Goal: Find contact information: Find contact information

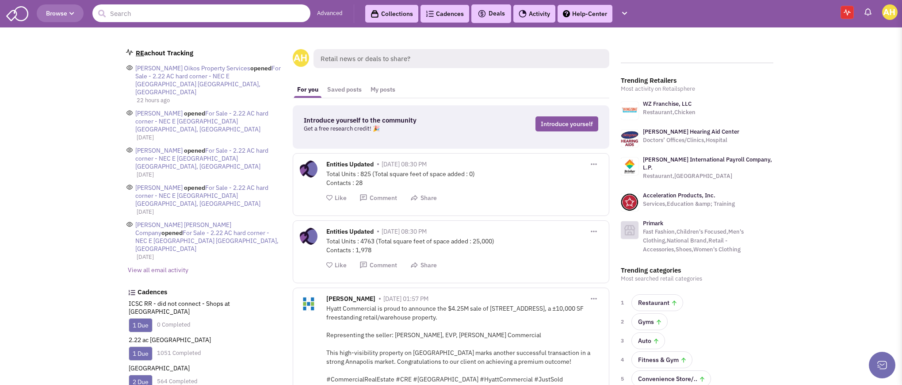
click at [261, 15] on input "text" at bounding box center [201, 13] width 218 height 18
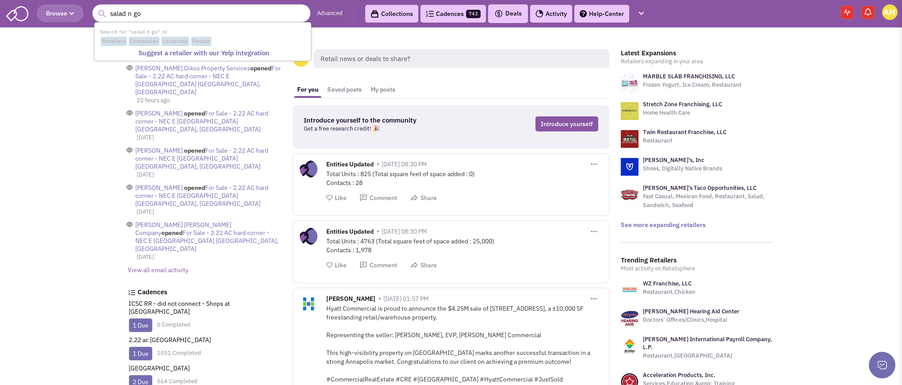
type input "salad n go"
click at [103, 14] on button "submit" at bounding box center [101, 13] width 13 height 13
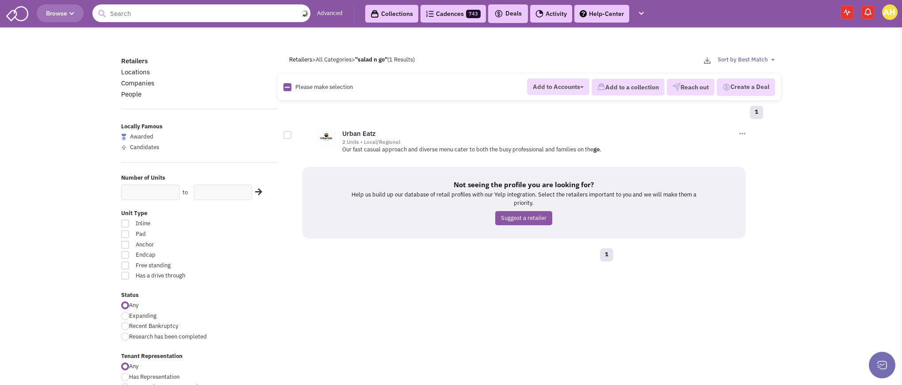
click at [251, 16] on input "text" at bounding box center [201, 13] width 218 height 18
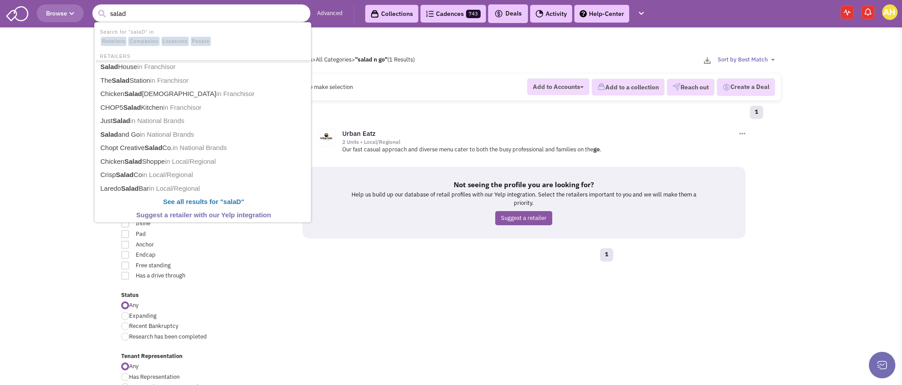
type input "salad"
click at [103, 14] on button "submit" at bounding box center [101, 13] width 13 height 13
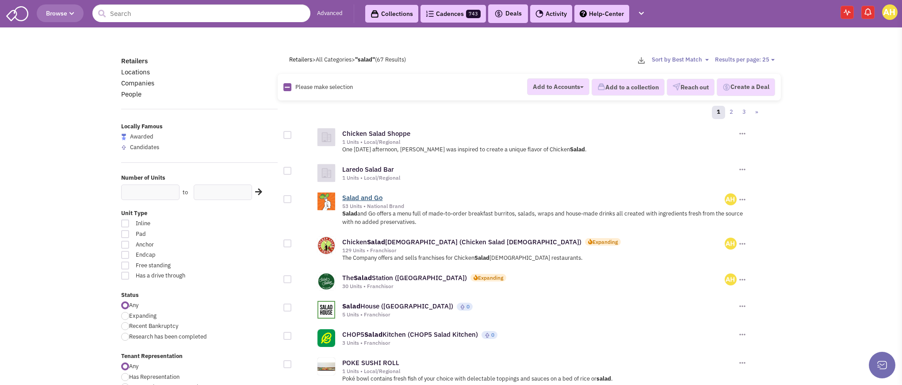
click at [373, 198] on link "Salad and Go" at bounding box center [362, 197] width 40 height 8
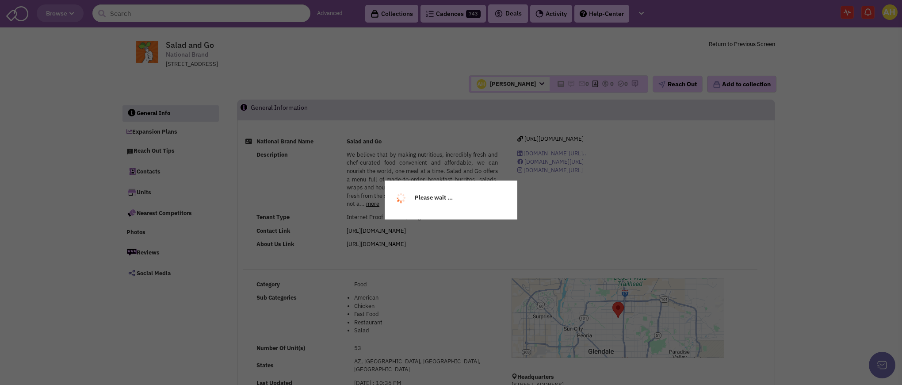
select select
click at [164, 134] on div "Please wait ..." at bounding box center [451, 192] width 902 height 385
select select
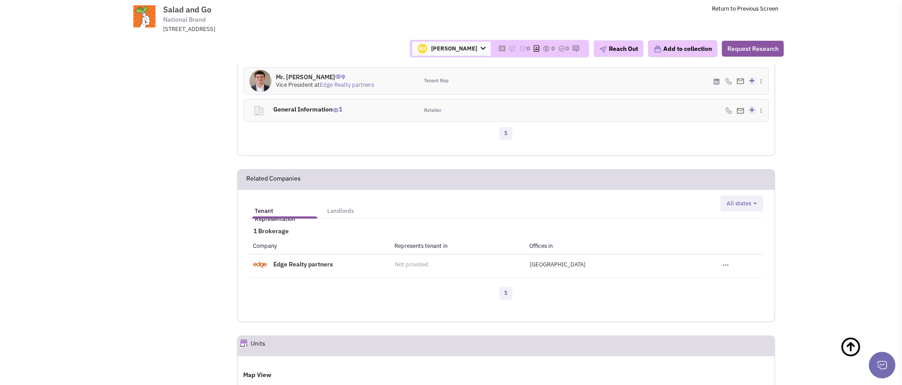
scroll to position [772, 0]
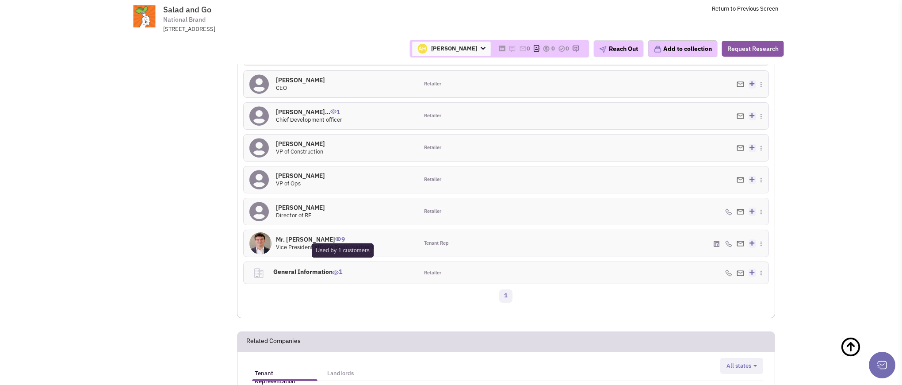
click at [339, 270] on img at bounding box center [336, 272] width 6 height 4
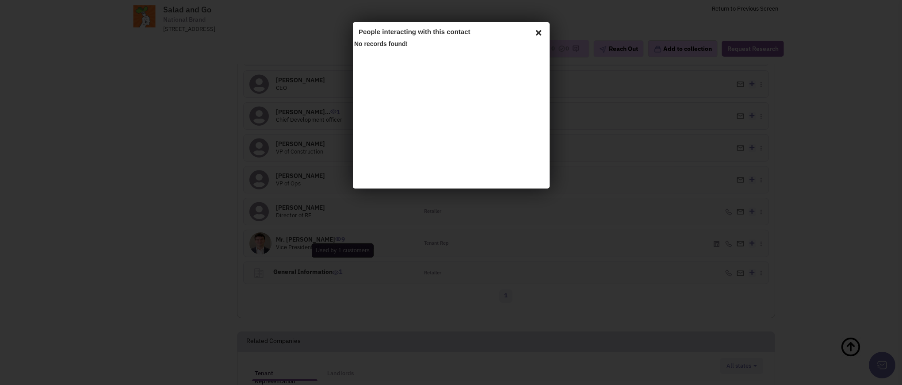
scroll to position [0, 0]
click at [540, 31] on icon at bounding box center [537, 31] width 11 height 13
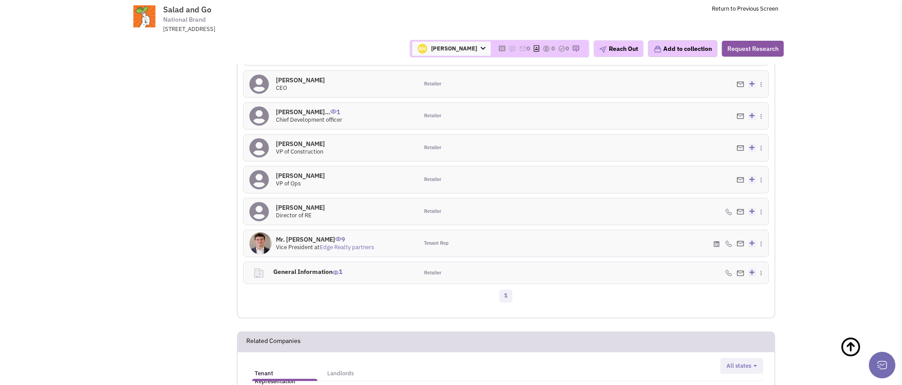
scroll to position [627, 0]
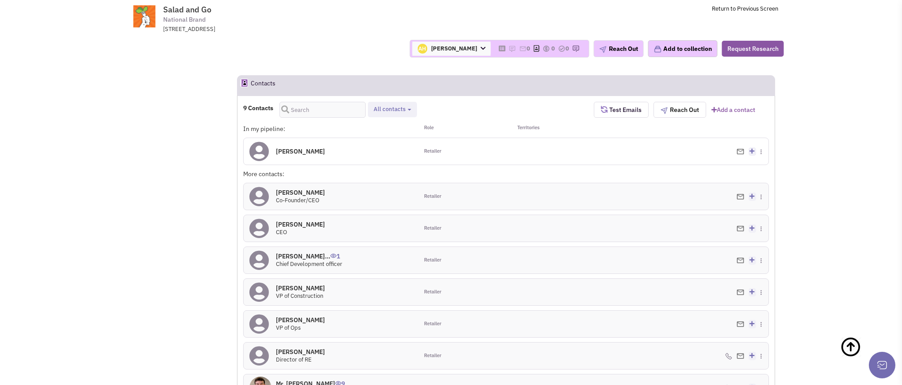
click at [268, 141] on icon at bounding box center [258, 151] width 19 height 20
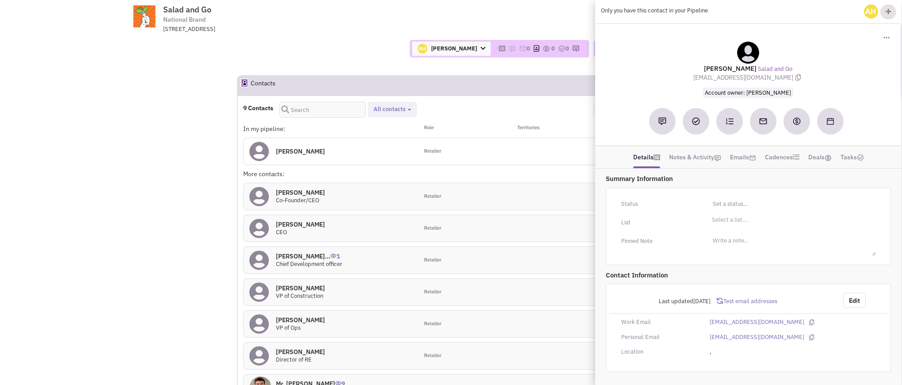
click at [761, 299] on span "Test email addresses" at bounding box center [750, 301] width 55 height 8
click at [320, 252] on h4 "Matthew Copenhave... 1" at bounding box center [309, 256] width 66 height 8
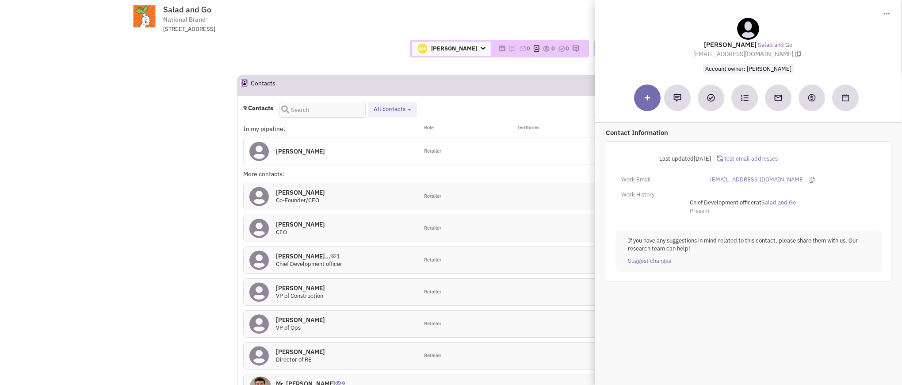
click at [736, 157] on span "Test email addresses" at bounding box center [750, 159] width 55 height 8
click at [287, 348] on h4 "David Grates 0" at bounding box center [300, 352] width 49 height 8
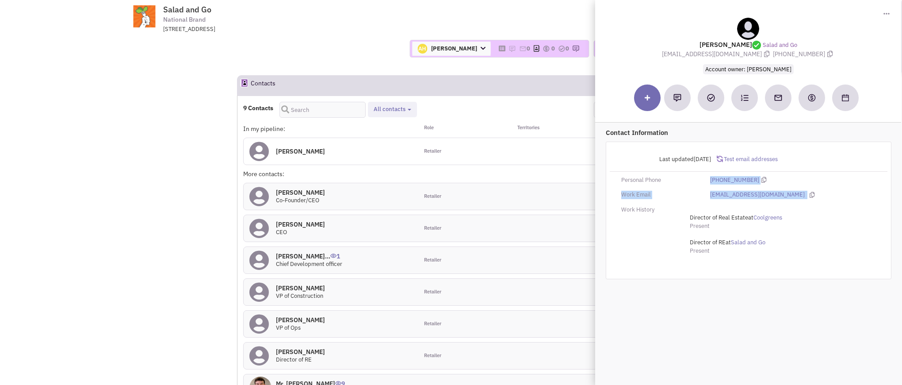
drag, startPoint x: 802, startPoint y: 194, endPoint x: 642, endPoint y: 183, distance: 160.4
click at [642, 183] on div "Last updated 1/19/2023 Test email addresses Personal Phone (817) 505-7812 Work …" at bounding box center [749, 210] width 286 height 138
click at [824, 188] on div "Last updated 1/19/2023 Test email addresses Personal Phone (817) 505-7812 Work …" at bounding box center [749, 210] width 286 height 138
drag, startPoint x: 813, startPoint y: 195, endPoint x: 607, endPoint y: 172, distance: 206.8
click at [607, 172] on div "Last updated 1/19/2023 Test email addresses Personal Phone (817) 505-7812 Work …" at bounding box center [749, 210] width 286 height 138
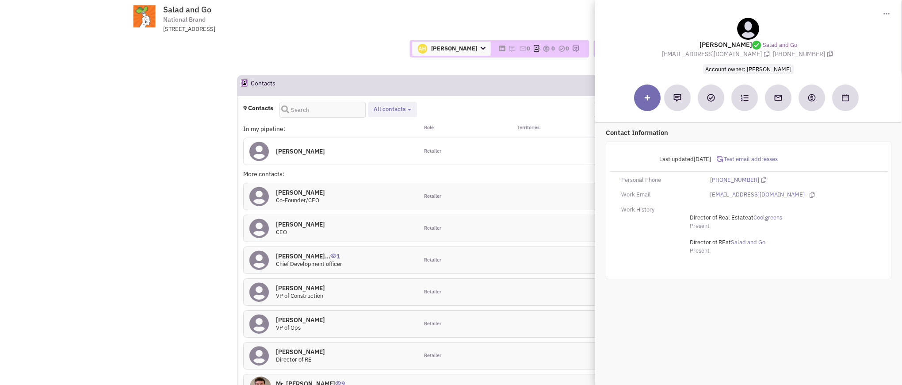
copy div "Last updated 1/19/2023 Test email addresses Personal Phone (817) 505-7812 Work …"
click at [329, 252] on h4 "Matthew Copenhave... 1" at bounding box center [309, 256] width 66 height 8
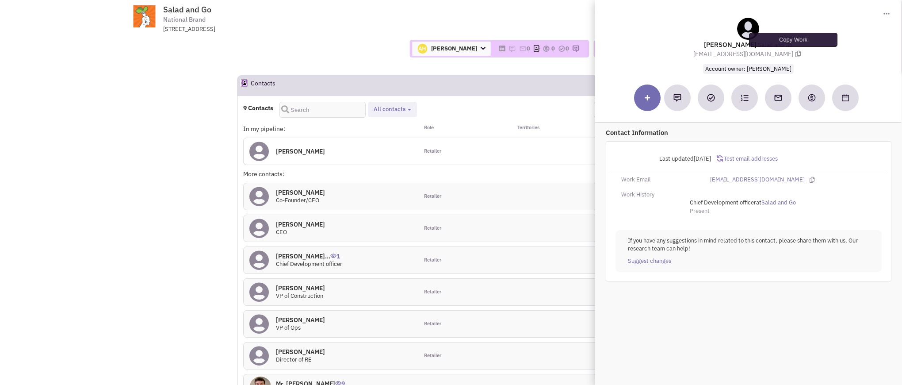
click at [796, 51] on icon at bounding box center [797, 54] width 5 height 6
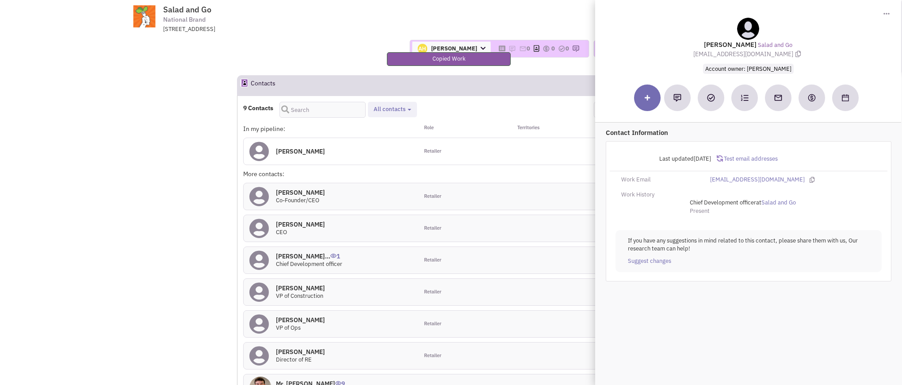
click at [768, 157] on span "Test email addresses" at bounding box center [750, 159] width 55 height 8
